Goal: Transaction & Acquisition: Book appointment/travel/reservation

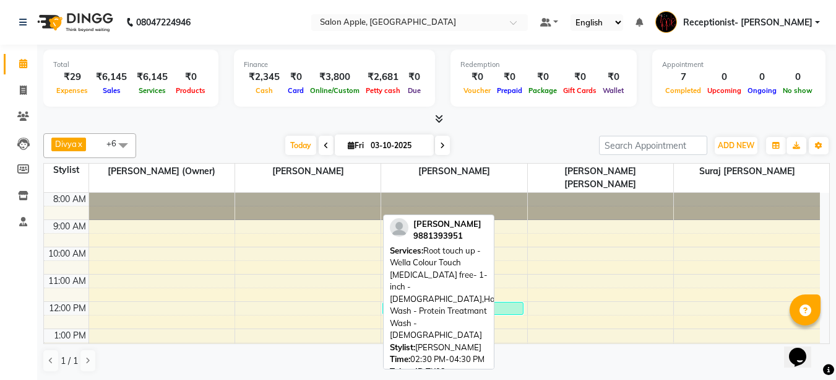
scroll to position [190, 0]
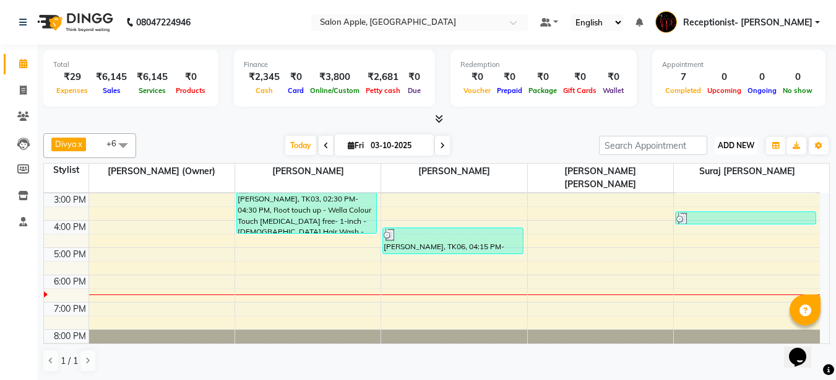
click at [745, 144] on span "ADD NEW" at bounding box center [736, 145] width 37 height 9
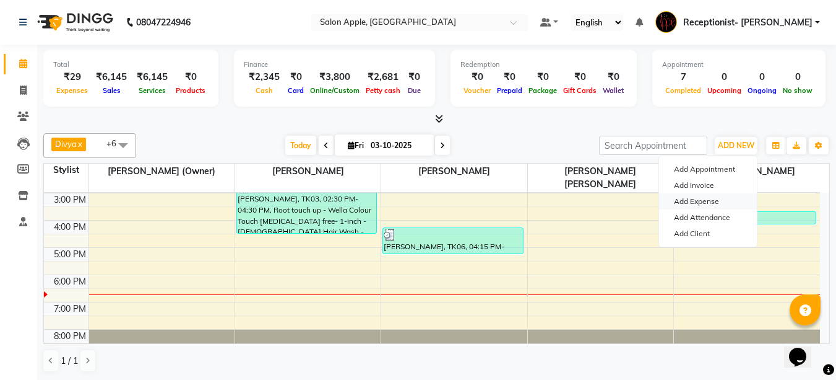
click at [705, 202] on link "Add Expense" at bounding box center [708, 201] width 98 height 16
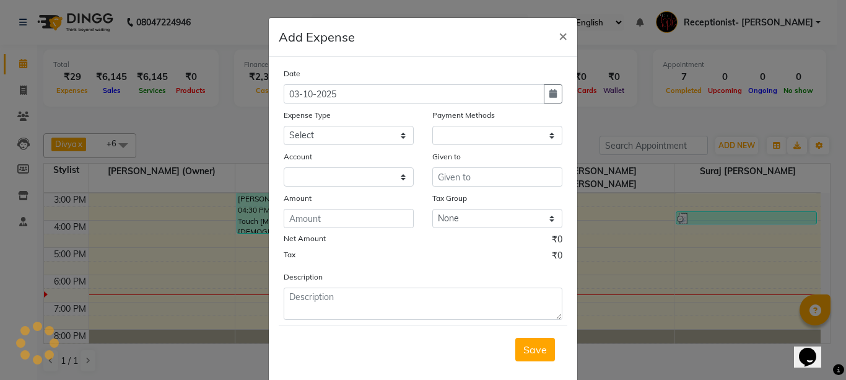
select select "1"
select select "2277"
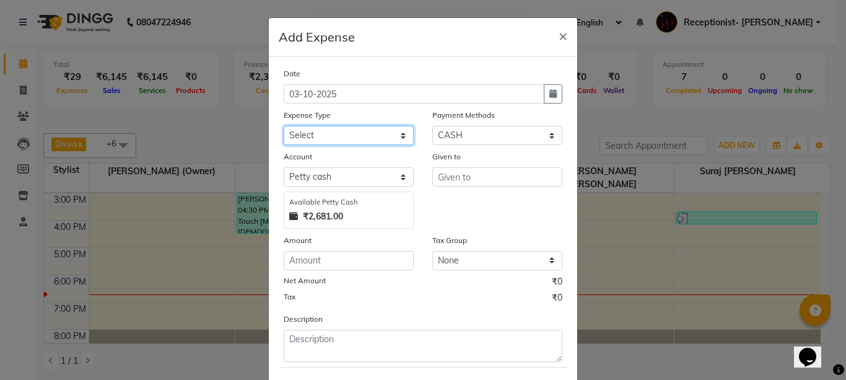
drag, startPoint x: 309, startPoint y: 133, endPoint x: 326, endPoint y: 144, distance: 20.6
click at [311, 135] on select "Select CASH HANDED OVER TO OWNER Client Snacks Equipment Groceries House keepin…" at bounding box center [349, 135] width 130 height 19
select select "17640"
click at [284, 126] on select "Select CASH HANDED OVER TO OWNER Client Snacks Equipment Groceries House keepin…" at bounding box center [349, 135] width 130 height 19
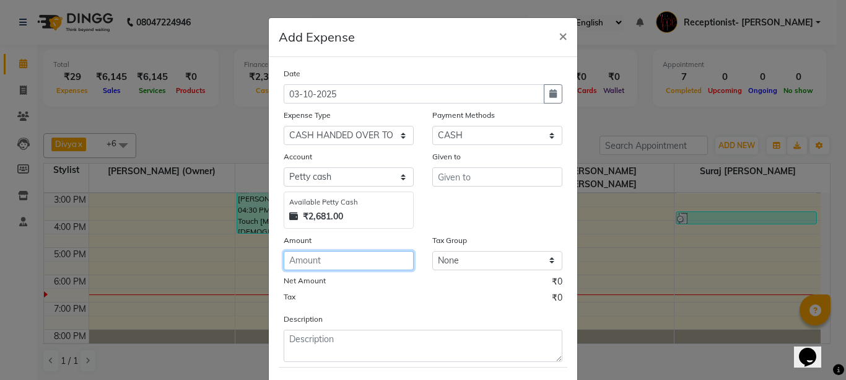
click at [347, 269] on input "number" at bounding box center [349, 260] width 130 height 19
type input "2000"
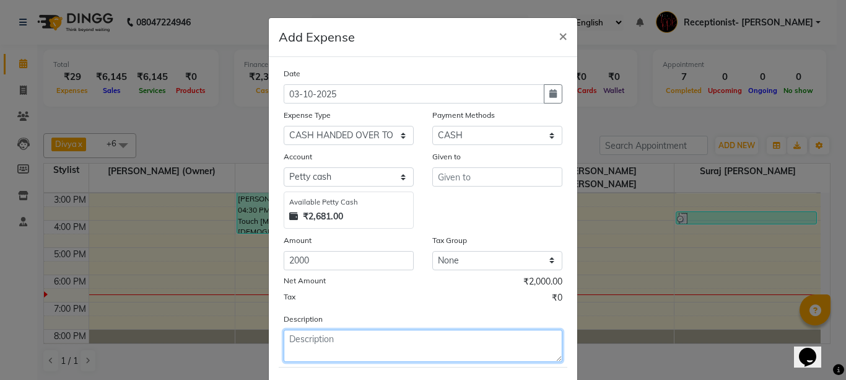
click at [300, 341] on textarea at bounding box center [423, 345] width 279 height 32
drag, startPoint x: 364, startPoint y: 338, endPoint x: 374, endPoint y: 339, distance: 10.0
click at [365, 338] on textarea "cash hand ovre to snali" at bounding box center [423, 345] width 279 height 32
click at [393, 352] on textarea "cash hand ovre to sonali" at bounding box center [423, 345] width 279 height 32
click at [398, 347] on textarea "cash hand ovre to sonali" at bounding box center [423, 345] width 279 height 32
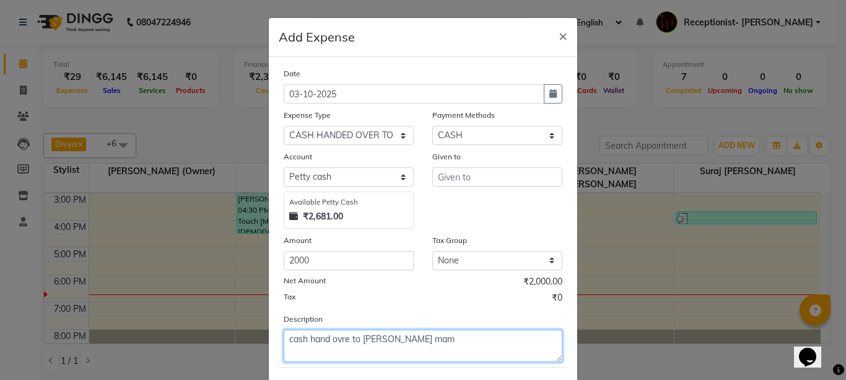
type textarea "cash hand ovre to sonali mam"
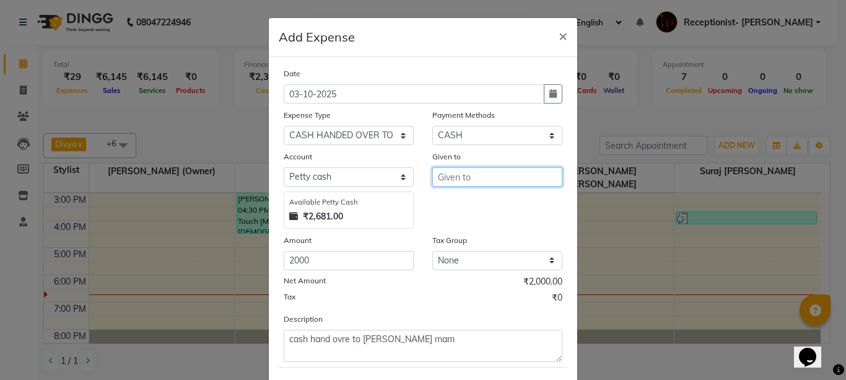
click at [443, 170] on input "text" at bounding box center [497, 176] width 130 height 19
click at [482, 209] on button "So nali (Owner)" at bounding box center [482, 203] width 98 height 20
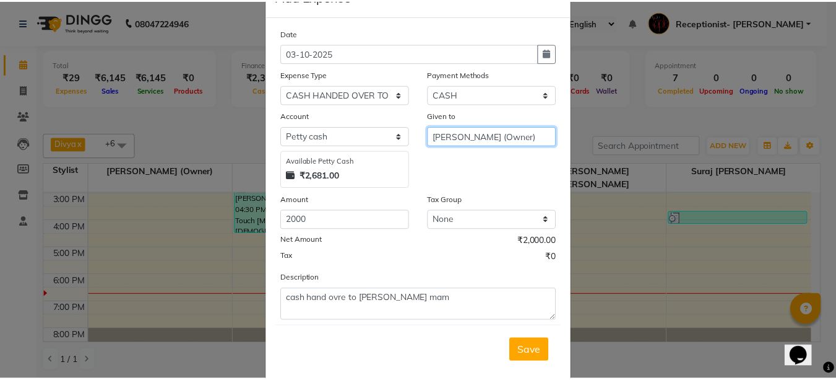
scroll to position [64, 0]
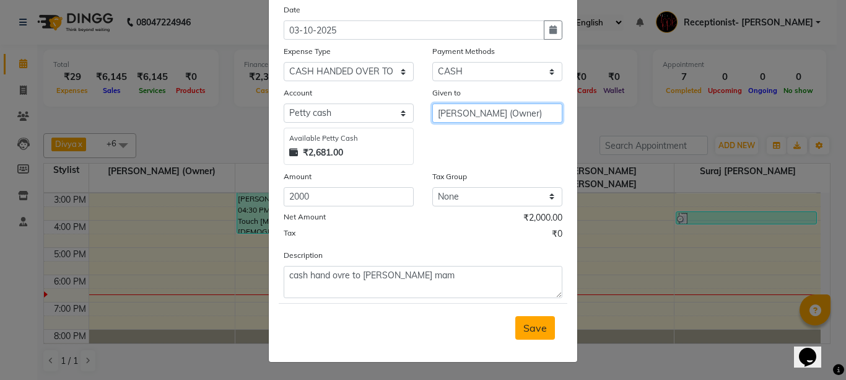
type input "[PERSON_NAME] (Owner)"
click at [544, 326] on button "Save" at bounding box center [535, 328] width 40 height 24
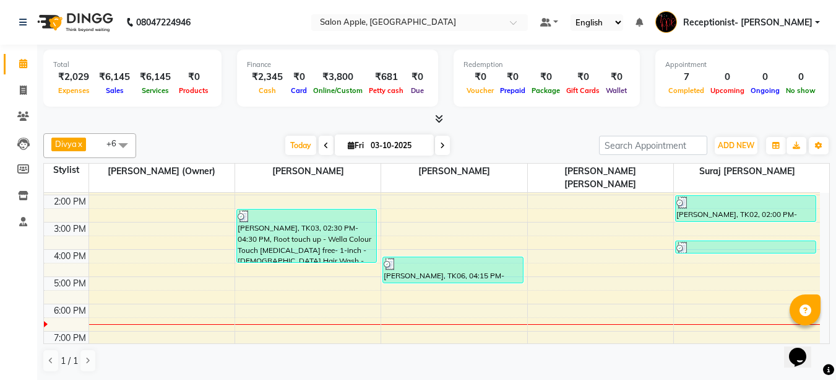
scroll to position [190, 0]
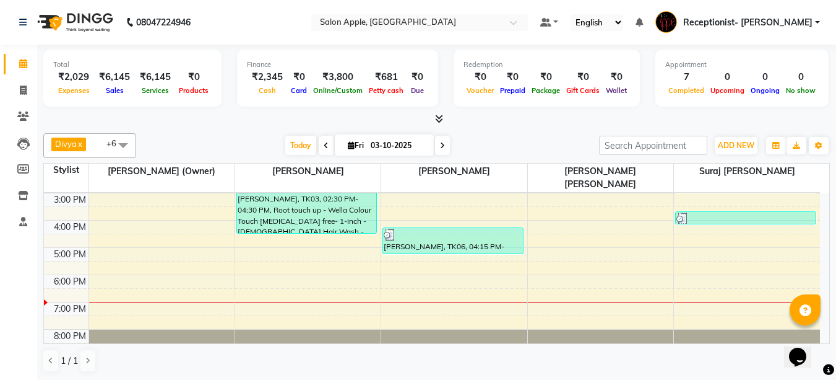
click at [547, 4] on nav "08047224946 Select Location × Salon Apple, Sinhgad Road Default Panel My Panel …" at bounding box center [418, 22] width 836 height 45
click at [549, 3] on nav "08047224946 Select Location × Salon Apple, Sinhgad Road Default Panel My Panel …" at bounding box center [418, 22] width 836 height 45
click at [750, 308] on div "8:00 AM 9:00 AM 10:00 AM 11:00 AM 12:00 PM 1:00 PM 2:00 PM 3:00 PM 4:00 PM 5:00…" at bounding box center [432, 179] width 776 height 354
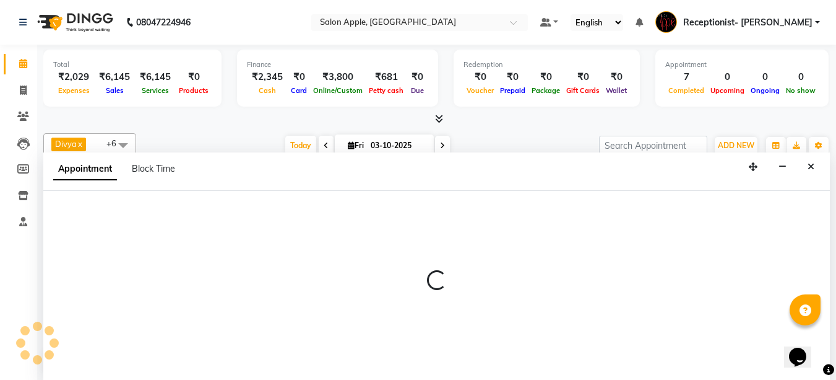
scroll to position [1, 0]
click at [808, 165] on icon "Close" at bounding box center [811, 166] width 7 height 9
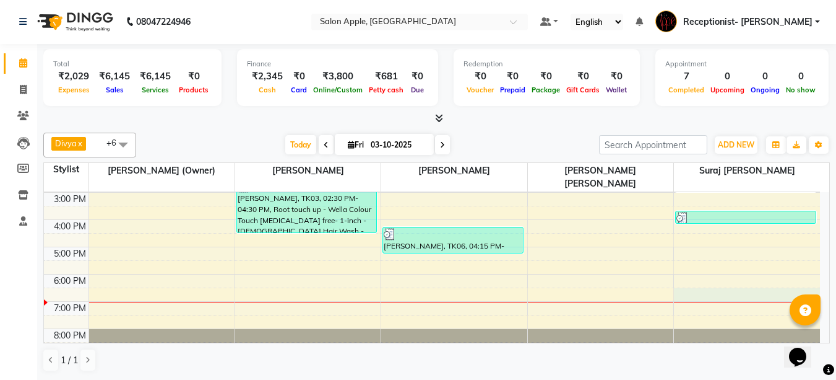
click at [703, 282] on div "8:00 AM 9:00 AM 10:00 AM 11:00 AM 12:00 PM 1:00 PM 2:00 PM 3:00 PM 4:00 PM 5:00…" at bounding box center [432, 179] width 776 height 354
select select "87913"
select select "1110"
select select "tentative"
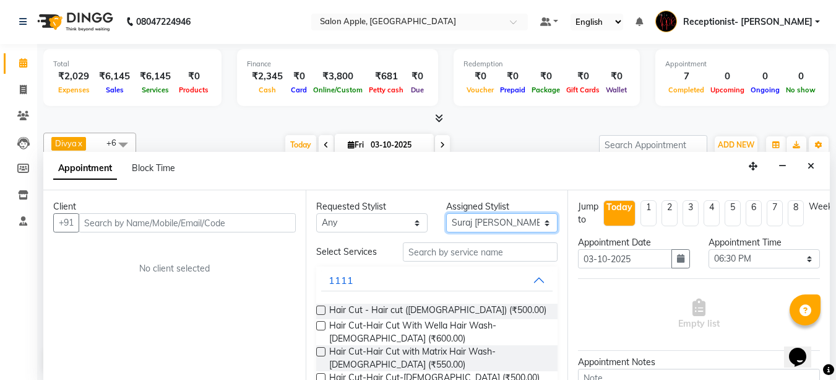
click at [473, 222] on select "Select [PERSON_NAME] [PERSON_NAME] [PERSON_NAME] [PERSON_NAME] (Owner) Suraj [P…" at bounding box center [501, 222] width 111 height 19
select select "50336"
click at [446, 213] on select "Select [PERSON_NAME] [PERSON_NAME] [PERSON_NAME] [PERSON_NAME] (Owner) Suraj [P…" at bounding box center [501, 222] width 111 height 19
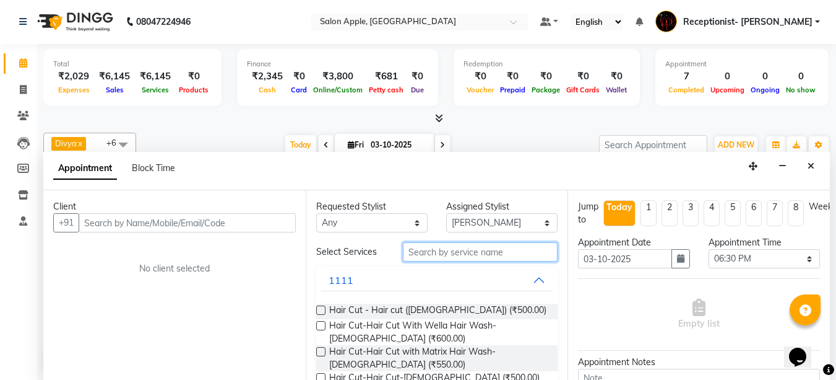
click at [484, 252] on input "text" at bounding box center [480, 251] width 155 height 19
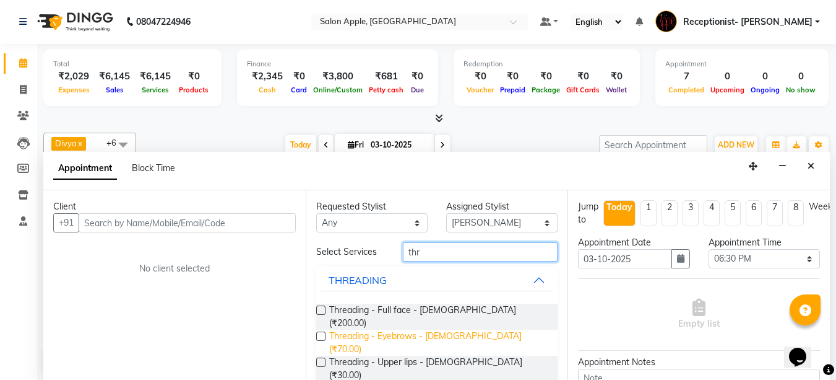
type input "thr"
click at [484, 329] on span "Threading - Eyebrows - [DEMOGRAPHIC_DATA] (₹70.00)" at bounding box center [438, 342] width 219 height 26
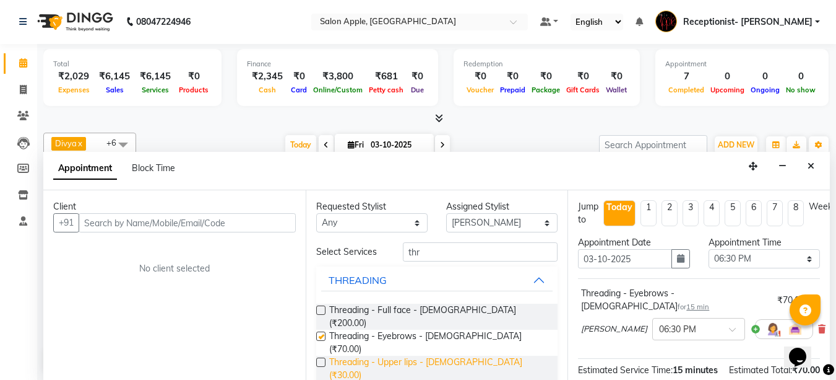
checkbox input "false"
click at [485, 355] on span "Threading - Upper lips - [DEMOGRAPHIC_DATA] (₹30.00)" at bounding box center [438, 368] width 219 height 26
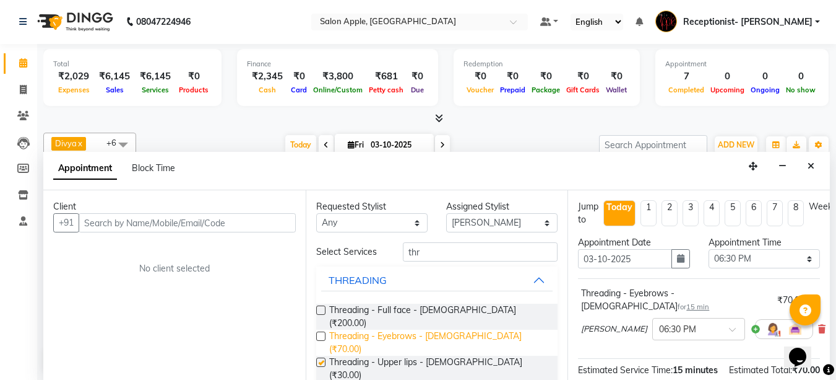
checkbox input "false"
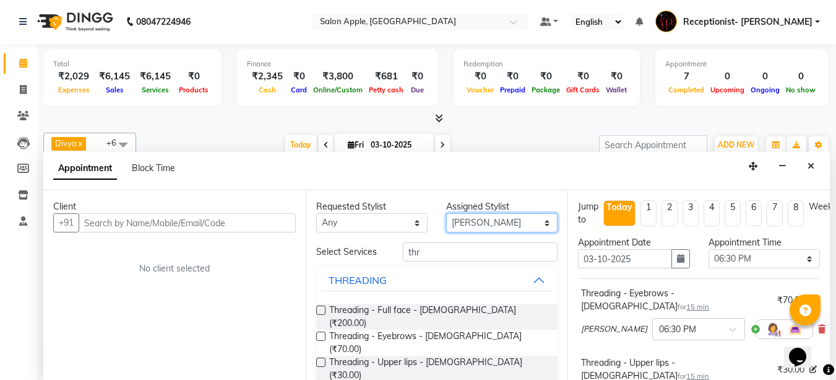
click at [513, 215] on select "Select [PERSON_NAME] [PERSON_NAME] [PERSON_NAME] [PERSON_NAME] (Owner) Suraj [P…" at bounding box center [501, 222] width 111 height 19
select select "93383"
click at [446, 213] on select "Select [PERSON_NAME] [PERSON_NAME] [PERSON_NAME] [PERSON_NAME] (Owner) Suraj [P…" at bounding box center [501, 222] width 111 height 19
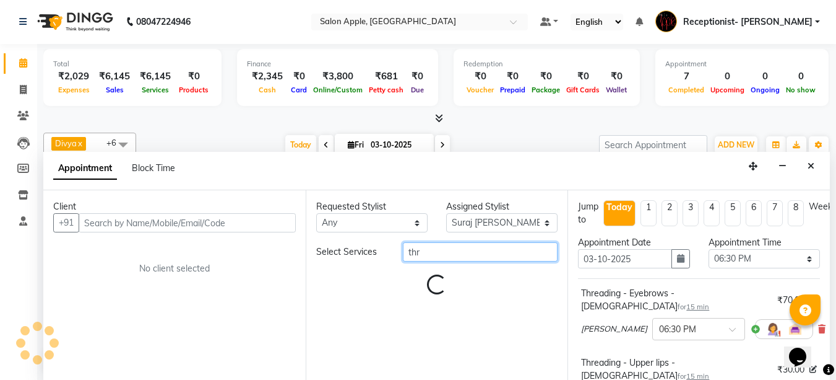
click at [484, 254] on input "thr" at bounding box center [480, 251] width 155 height 19
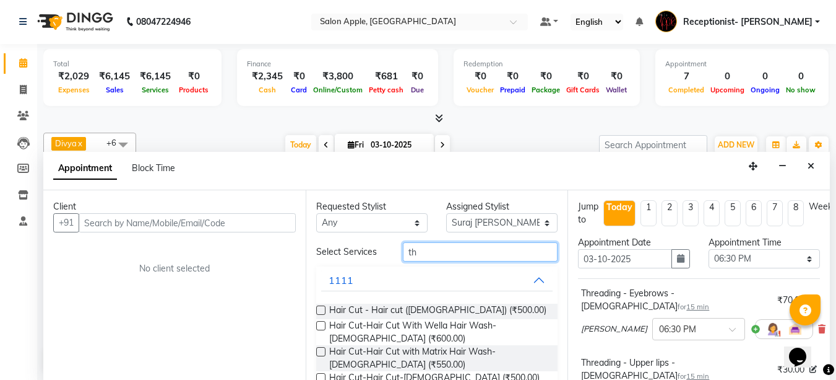
type input "t"
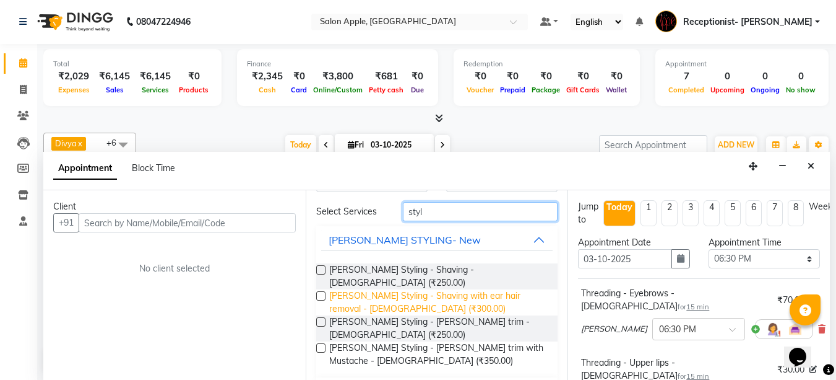
scroll to position [62, 0]
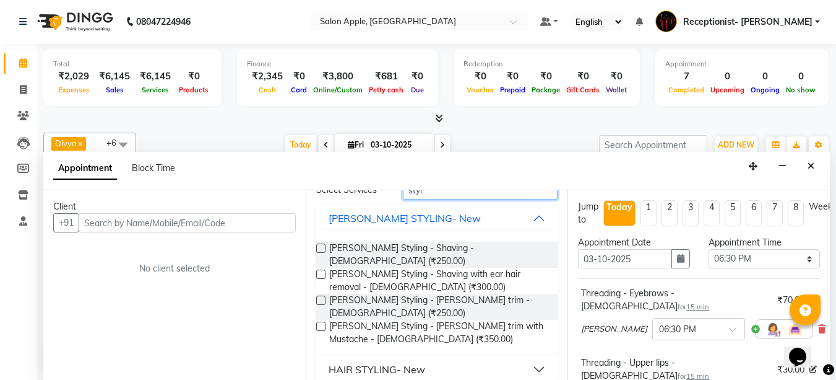
type input "styl"
click at [399, 362] on div "HAIR STYLING- New" at bounding box center [377, 369] width 97 height 15
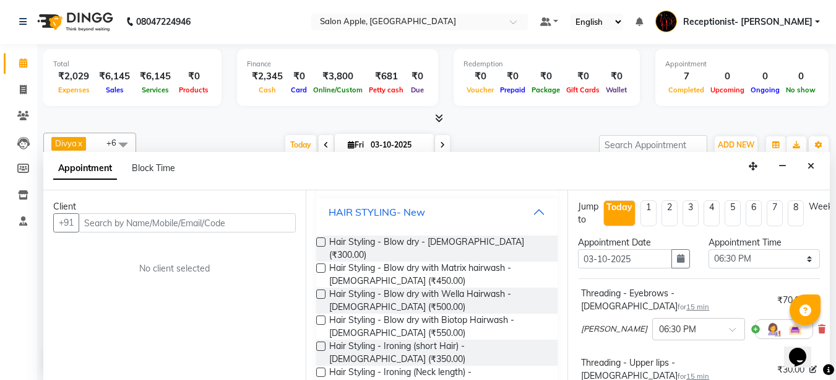
scroll to position [248, 0]
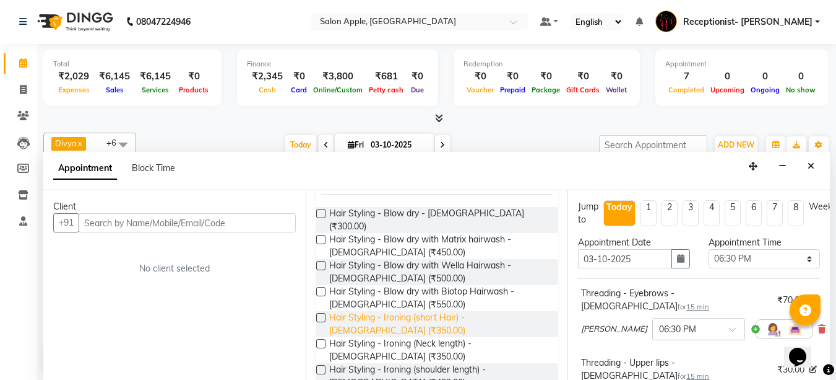
click at [497, 311] on span "Hair Styling - Ironing (short Hair) - [DEMOGRAPHIC_DATA] (₹350.00)" at bounding box center [438, 324] width 219 height 26
checkbox input "false"
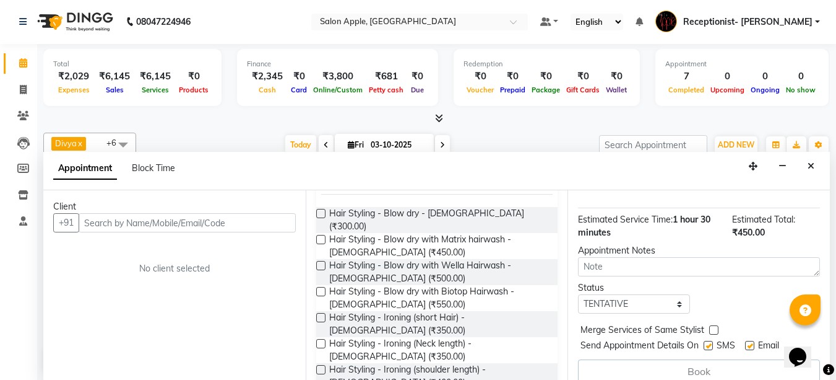
scroll to position [0, 0]
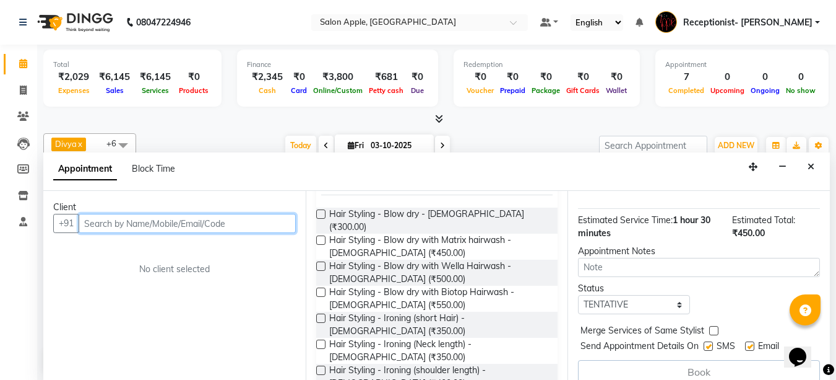
click at [254, 224] on input "text" at bounding box center [187, 223] width 217 height 19
click at [201, 219] on input "text" at bounding box center [187, 223] width 217 height 19
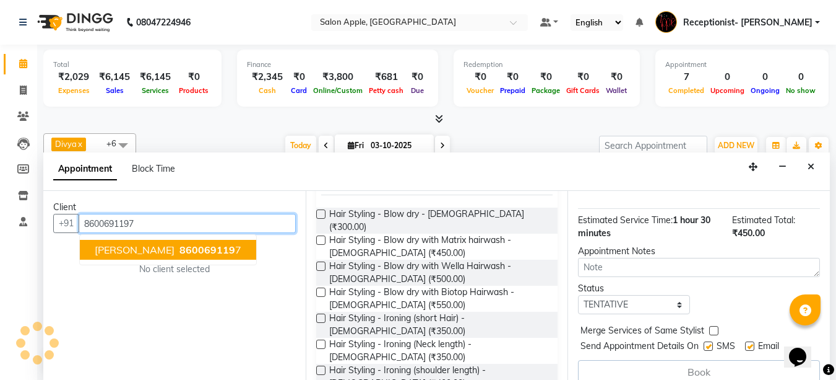
scroll to position [290, 0]
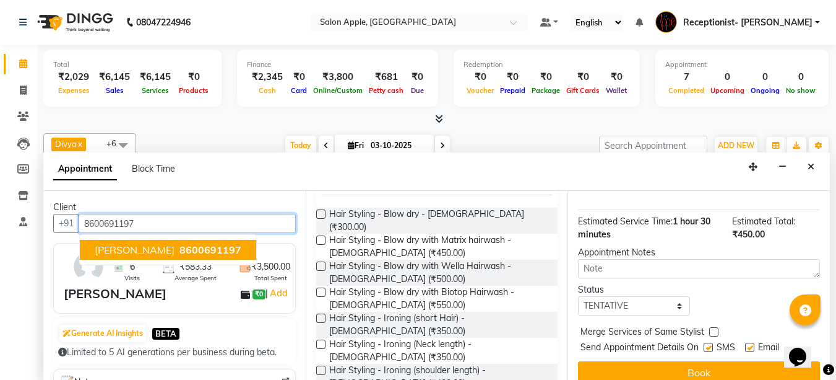
click at [195, 249] on span "8600691197" at bounding box center [211, 249] width 62 height 12
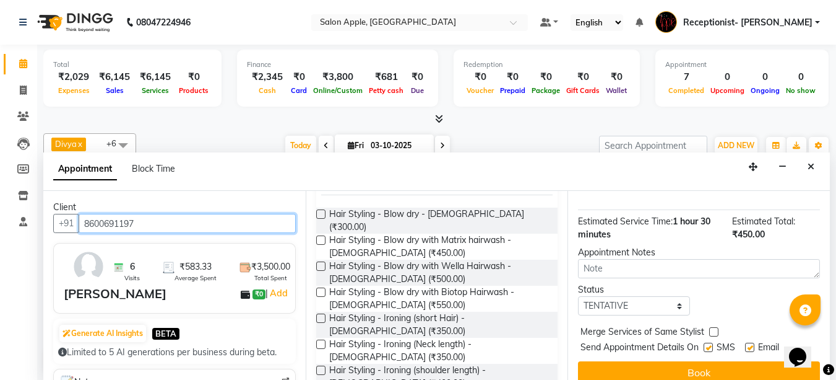
scroll to position [1, 0]
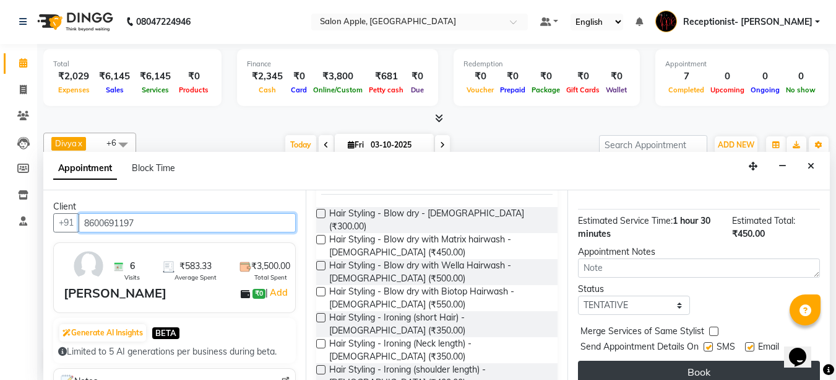
type input "8600691197"
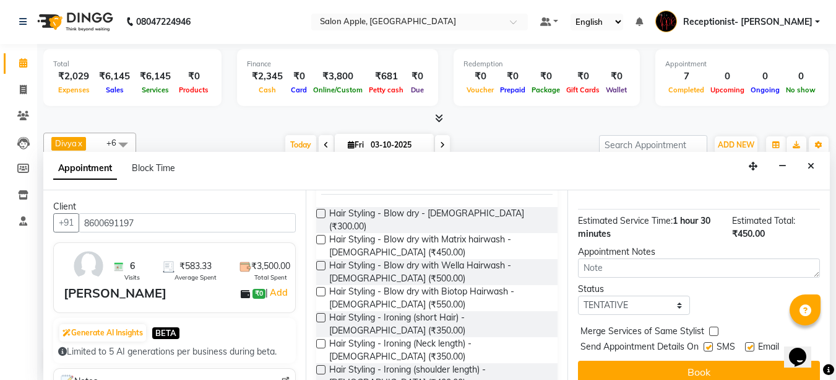
click at [662, 360] on button "Book" at bounding box center [699, 371] width 242 height 22
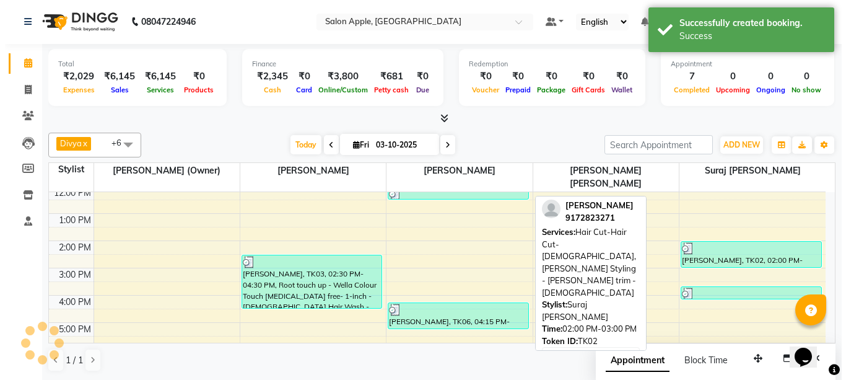
scroll to position [190, 0]
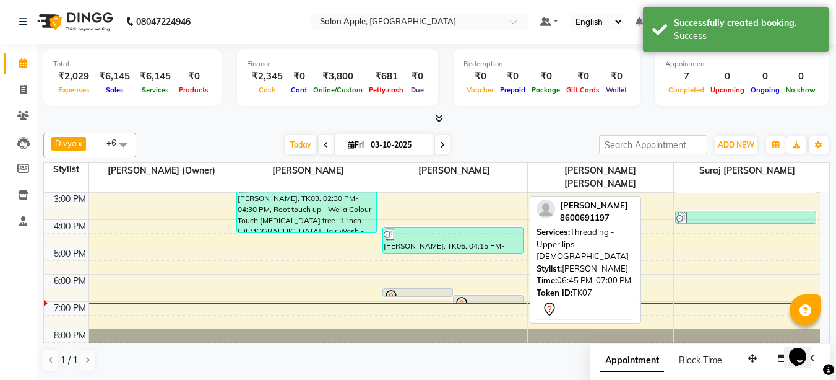
click at [485, 300] on div at bounding box center [488, 302] width 69 height 5
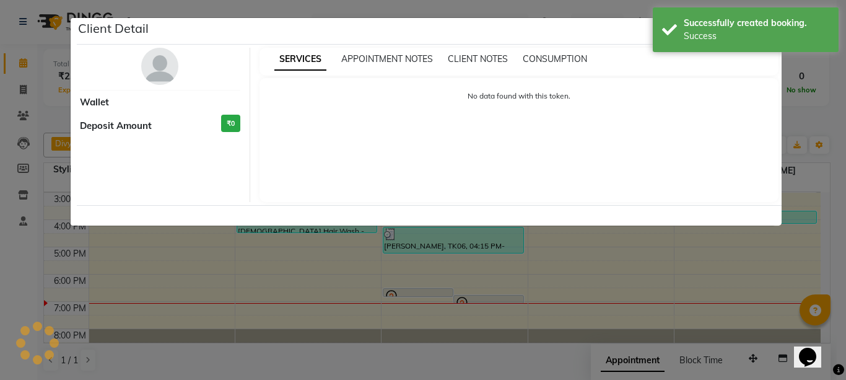
select select "7"
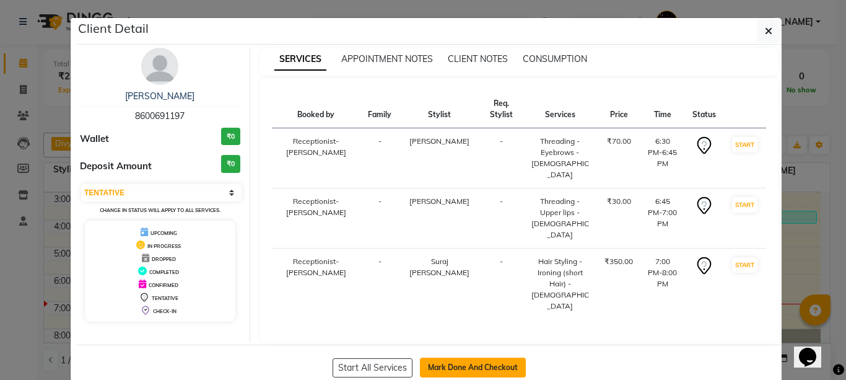
drag, startPoint x: 463, startPoint y: 349, endPoint x: 490, endPoint y: 329, distance: 33.6
click at [465, 357] on button "Mark Done And Checkout" at bounding box center [473, 367] width 106 height 20
select select "645"
select select "service"
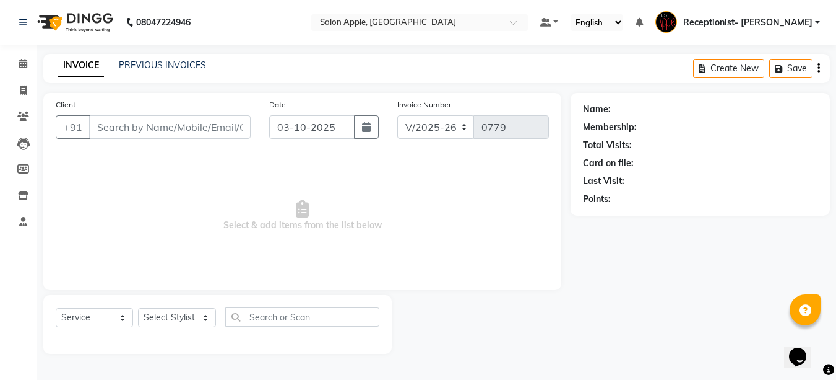
type input "8600691197"
select select "93383"
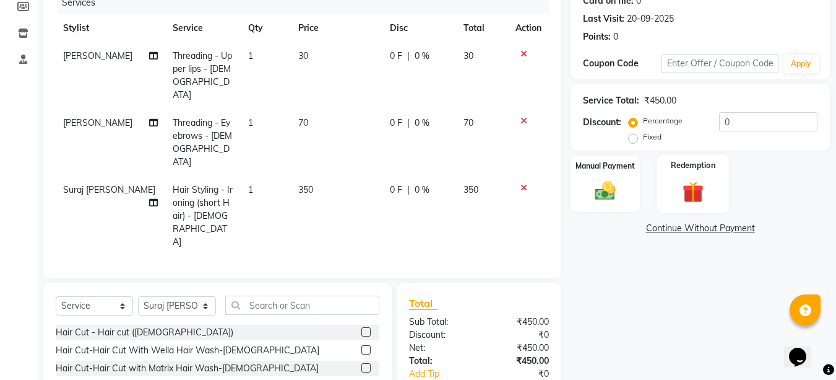
scroll to position [224, 0]
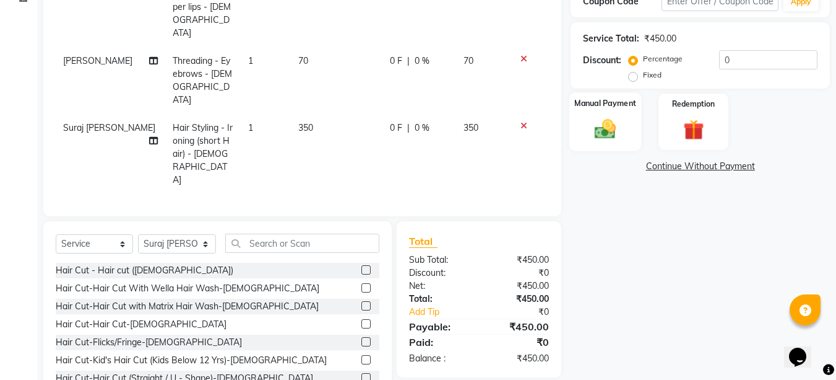
click at [627, 131] on div "Manual Payment" at bounding box center [606, 121] width 72 height 59
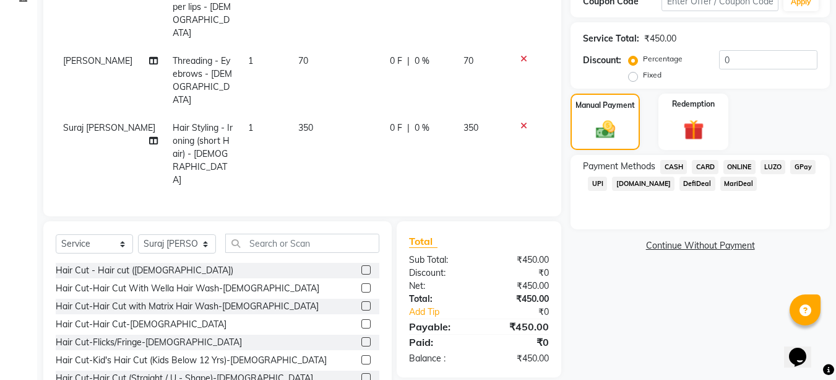
click at [736, 162] on span "ONLINE" at bounding box center [740, 167] width 32 height 14
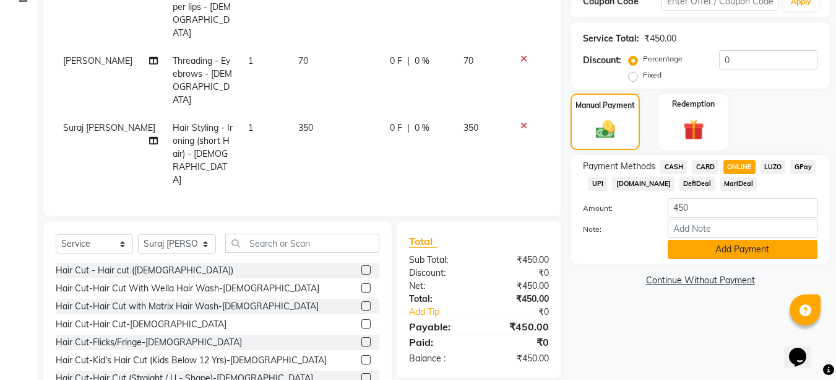
click at [681, 242] on button "Add Payment" at bounding box center [743, 249] width 150 height 19
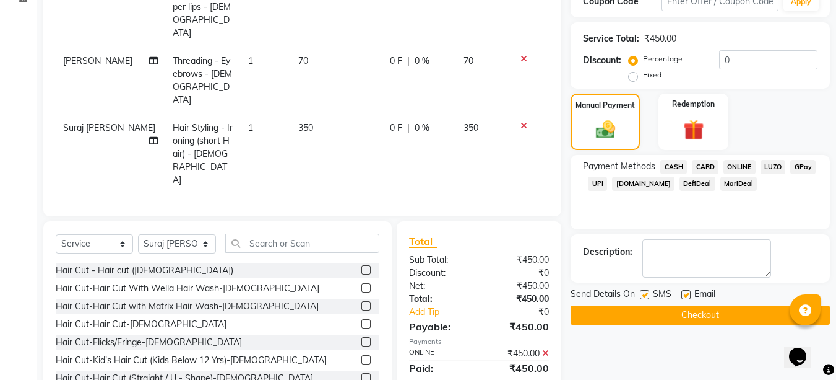
click at [654, 316] on button "Checkout" at bounding box center [700, 314] width 259 height 19
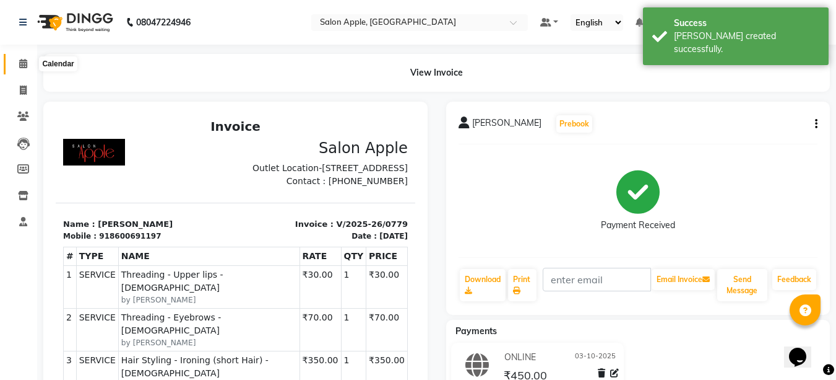
click at [20, 66] on icon at bounding box center [23, 63] width 8 height 9
